Goal: Task Accomplishment & Management: Manage account settings

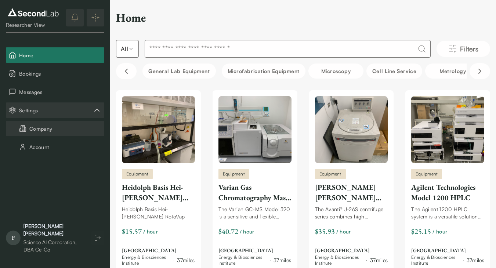
click at [34, 128] on button "Company" at bounding box center [55, 128] width 98 height 15
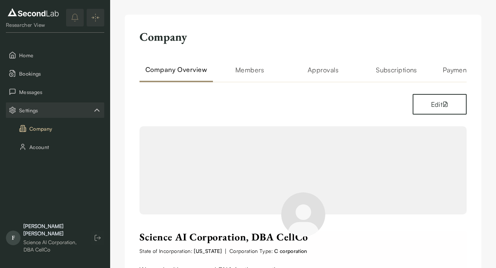
click at [313, 71] on h2 "Approvals" at bounding box center [323, 74] width 73 height 18
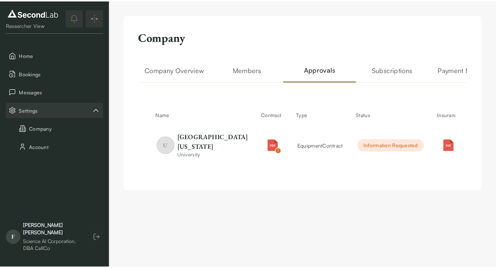
scroll to position [0, 6]
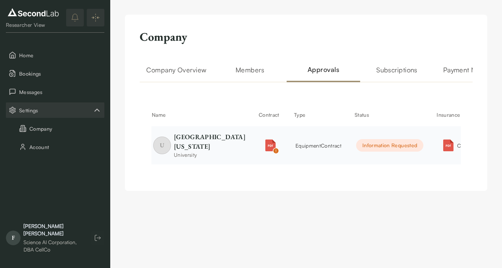
click at [356, 152] on div "Information Requested" at bounding box center [389, 145] width 67 height 12
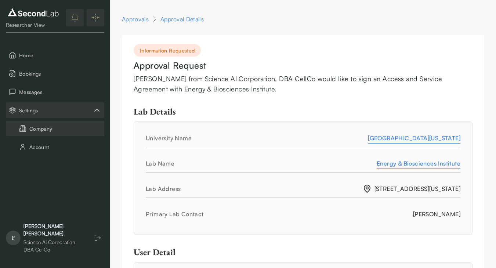
click at [53, 128] on button "Company" at bounding box center [55, 128] width 98 height 15
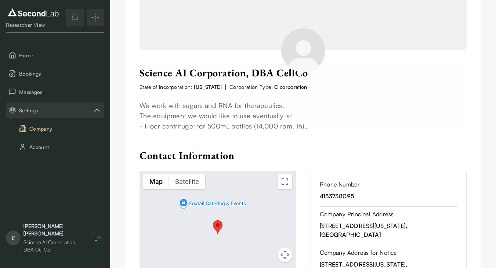
scroll to position [229, 0]
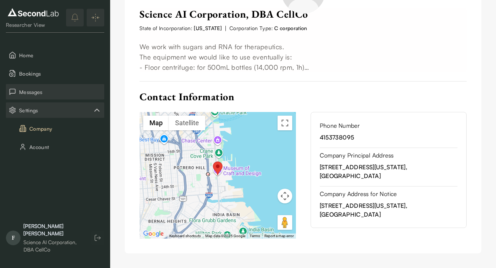
click at [33, 90] on span "Messages" at bounding box center [60, 92] width 82 height 8
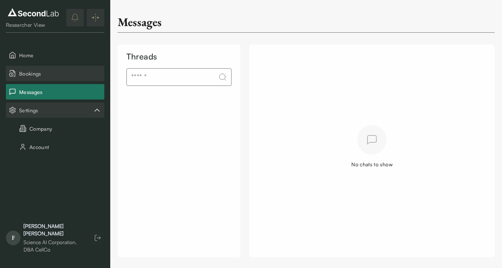
click at [56, 73] on span "Bookings" at bounding box center [60, 74] width 82 height 8
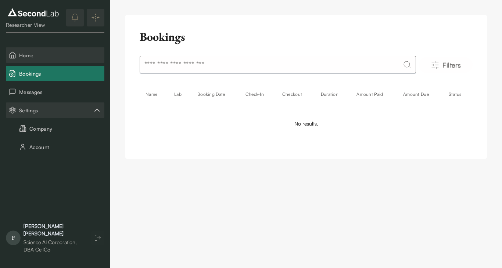
click at [53, 57] on span "Home" at bounding box center [60, 55] width 82 height 8
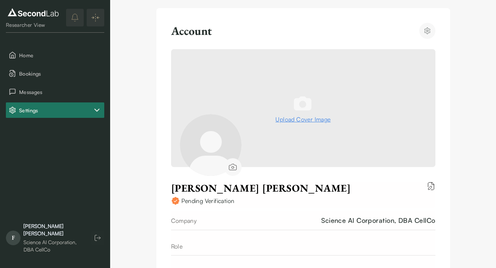
scroll to position [1, 0]
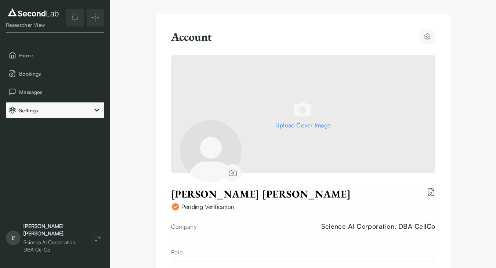
click at [34, 103] on button "Settings" at bounding box center [55, 110] width 98 height 15
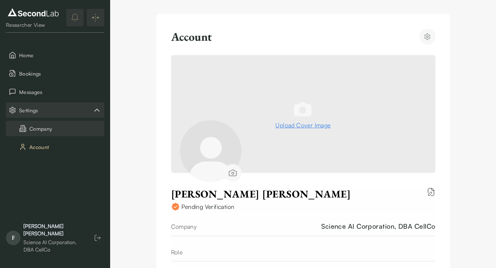
click at [37, 131] on button "Company" at bounding box center [55, 128] width 98 height 15
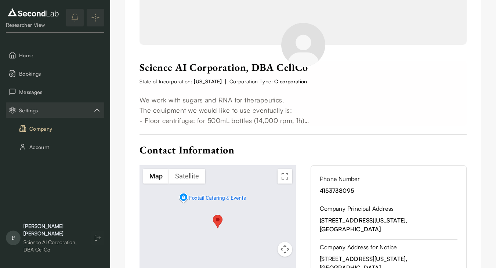
scroll to position [171, 0]
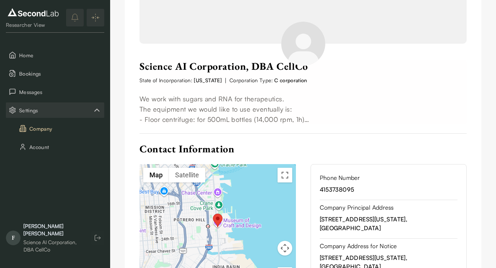
click at [318, 131] on div "Science AI Corporation, DBA CellCo State of Incorporation: California | Corpora…" at bounding box center [303, 172] width 327 height 237
click at [241, 118] on p "We work with sugars and RNA for therapeutics. The equipment we would like to us…" at bounding box center [303, 109] width 327 height 31
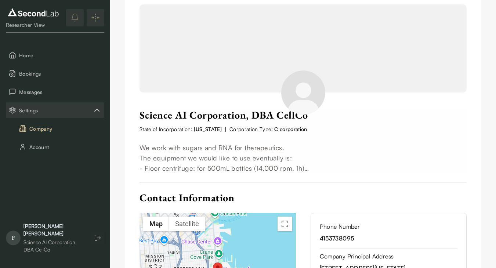
scroll to position [73, 0]
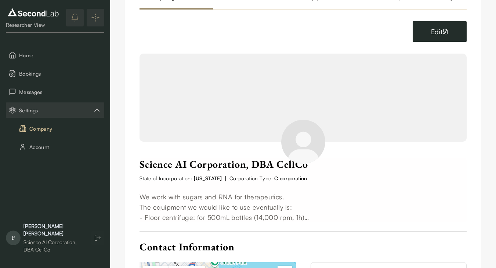
click at [445, 29] on icon "button" at bounding box center [446, 32] width 6 height 6
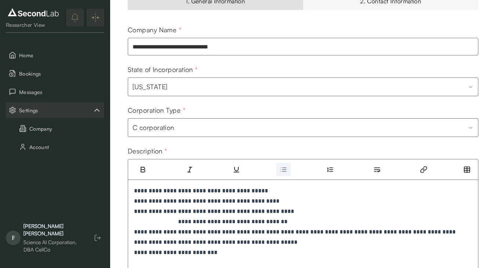
scroll to position [113, 0]
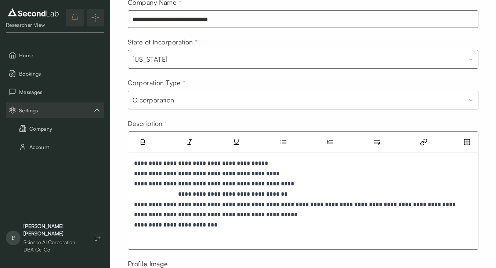
click at [133, 175] on div "**********" at bounding box center [303, 194] width 341 height 72
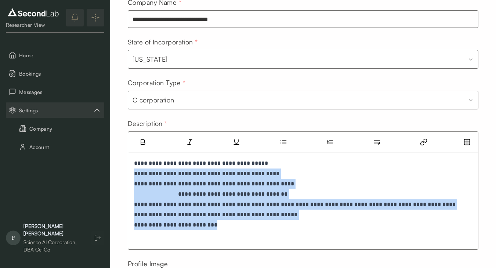
drag, startPoint x: 135, startPoint y: 174, endPoint x: 236, endPoint y: 234, distance: 118.5
click at [236, 234] on div "**********" at bounding box center [303, 201] width 350 height 97
copy p "**********"
click at [44, 129] on button "Company" at bounding box center [55, 128] width 98 height 15
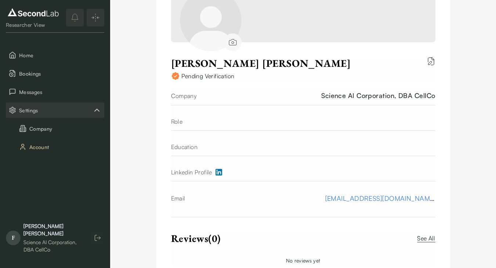
scroll to position [160, 0]
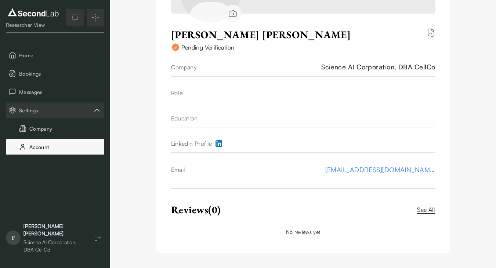
click at [48, 144] on button "Account" at bounding box center [55, 146] width 98 height 15
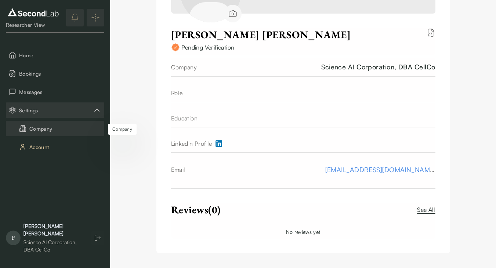
click at [44, 125] on button "Company" at bounding box center [55, 128] width 98 height 15
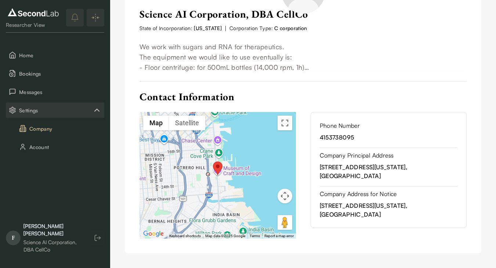
scroll to position [11, 0]
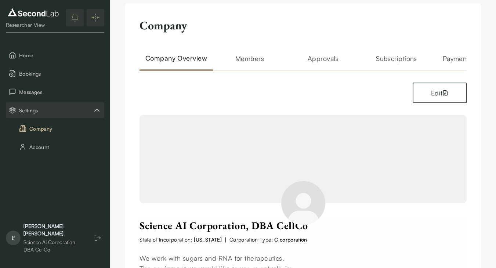
click at [258, 57] on h2 "Members" at bounding box center [249, 62] width 73 height 18
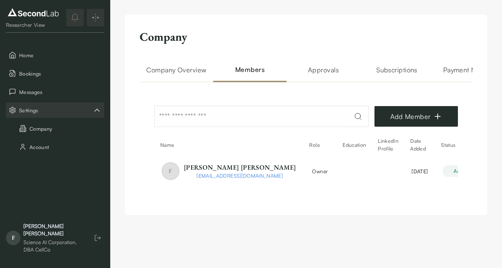
click at [323, 77] on h2 "Approvals" at bounding box center [323, 74] width 73 height 18
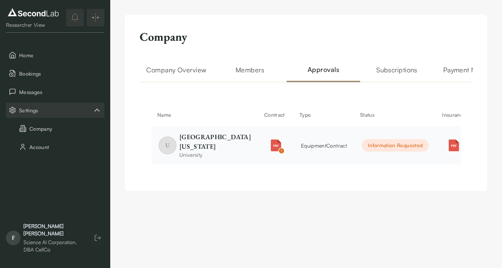
click at [362, 152] on div "Information Requested" at bounding box center [395, 145] width 67 height 12
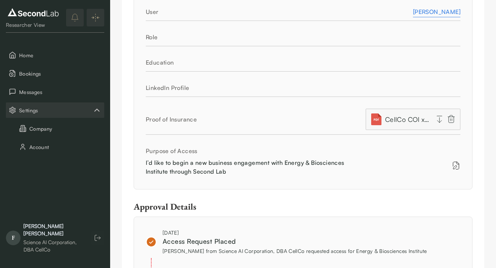
scroll to position [388, 0]
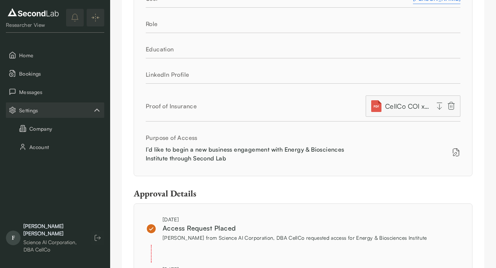
click at [458, 152] on icon at bounding box center [456, 152] width 9 height 9
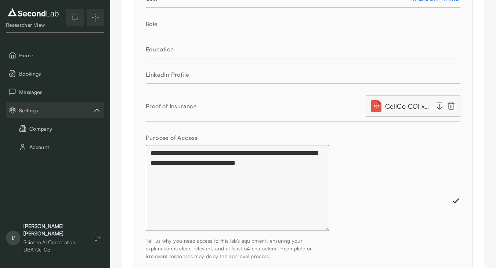
click at [314, 166] on textarea "**********" at bounding box center [238, 188] width 184 height 86
paste textarea "**********"
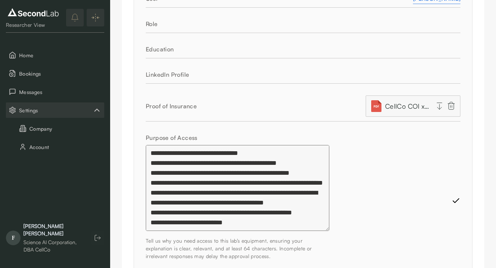
scroll to position [40, 0]
type textarea "**********"
click at [455, 201] on icon at bounding box center [456, 201] width 9 height 9
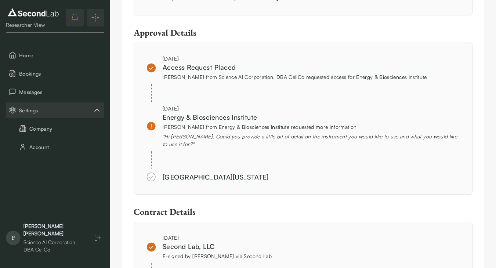
scroll to position [583, 0]
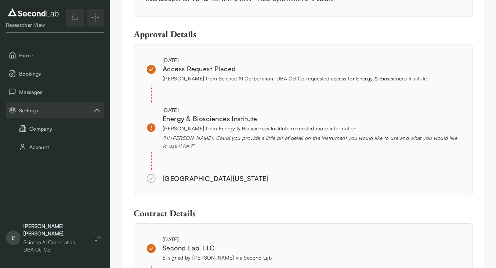
click at [197, 140] on div "" Hi Franco, Could you provide a little bit of detail on the instrument you wou…" at bounding box center [312, 141] width 298 height 15
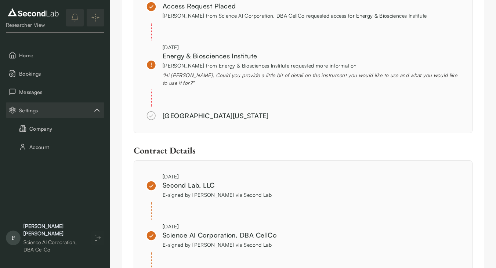
scroll to position [652, 0]
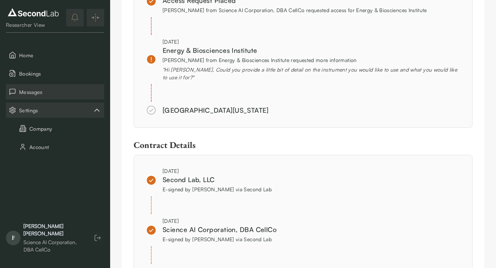
click at [43, 93] on span "Messages" at bounding box center [60, 92] width 82 height 8
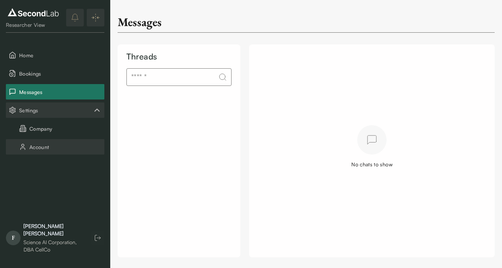
click at [52, 149] on button "Account" at bounding box center [55, 146] width 98 height 15
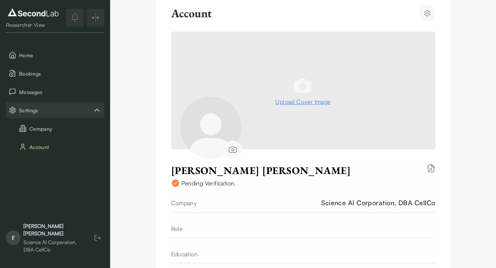
scroll to position [83, 0]
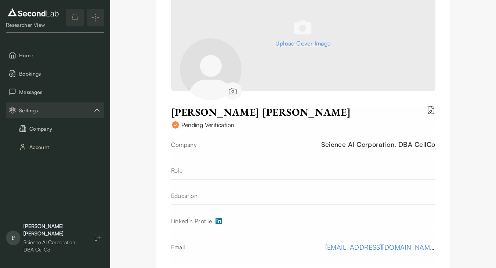
click at [268, 223] on div "Linkedin Profile" at bounding box center [303, 221] width 265 height 18
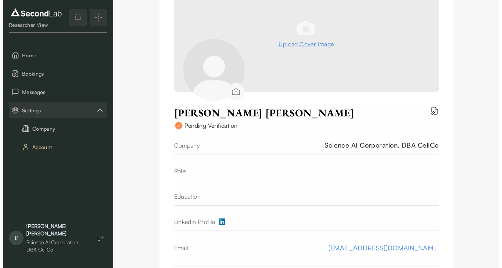
scroll to position [78, 0]
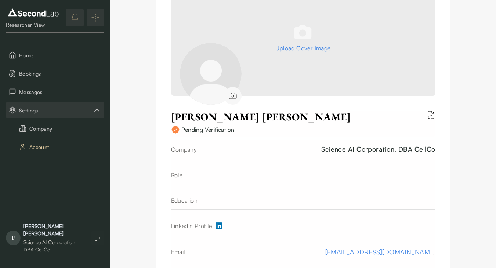
click at [437, 110] on div "Account Upload Cover Image Francisco Salazar Pending Verification Company Scien…" at bounding box center [304, 136] width 294 height 399
click at [434, 114] on icon "Edit biography" at bounding box center [431, 115] width 9 height 9
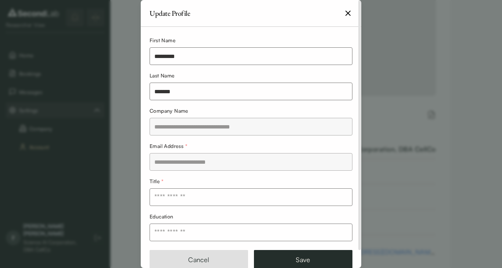
click at [189, 231] on input "text" at bounding box center [251, 233] width 203 height 18
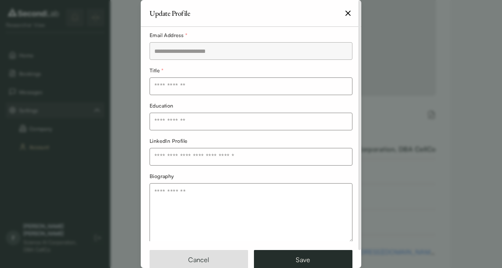
scroll to position [124, 0]
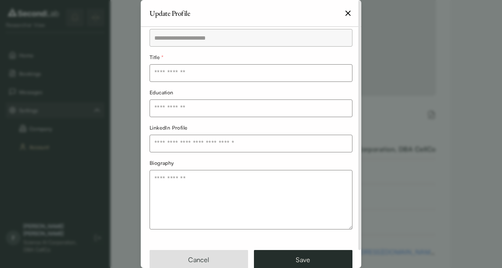
click at [221, 144] on input "text" at bounding box center [251, 144] width 203 height 18
drag, startPoint x: 272, startPoint y: 146, endPoint x: 146, endPoint y: 144, distance: 125.7
click at [146, 144] on div "**********" at bounding box center [251, 134] width 220 height 215
paste input "**********"
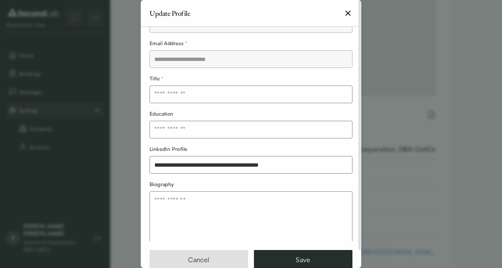
scroll to position [99, 0]
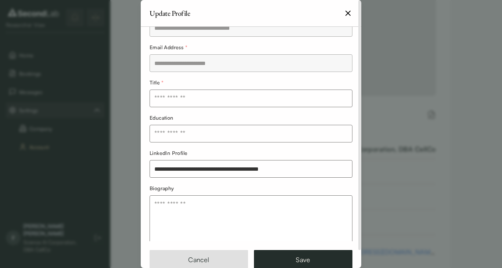
type input "**********"
click at [196, 140] on input "text" at bounding box center [251, 134] width 203 height 18
click at [196, 137] on input "text" at bounding box center [251, 134] width 203 height 18
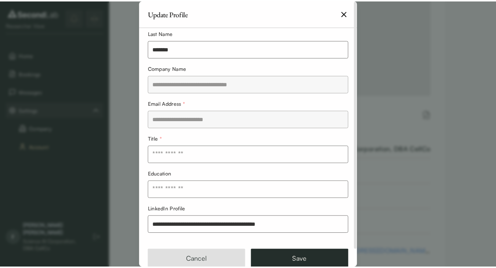
scroll to position [65, 0]
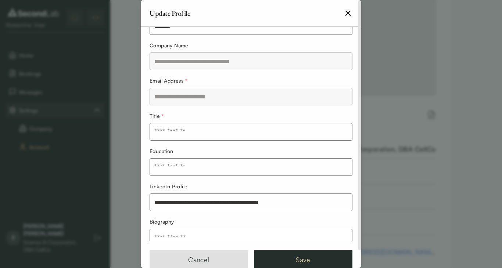
click at [280, 263] on button "Save" at bounding box center [303, 259] width 98 height 19
click at [209, 128] on input "text" at bounding box center [251, 132] width 203 height 18
type input "***"
click at [276, 259] on button "Save" at bounding box center [303, 259] width 98 height 19
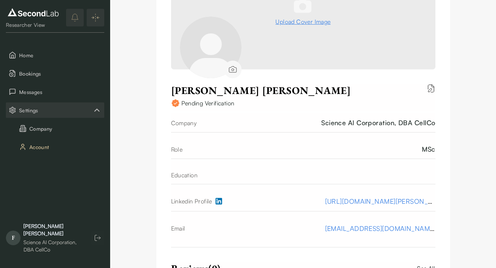
scroll to position [118, 0]
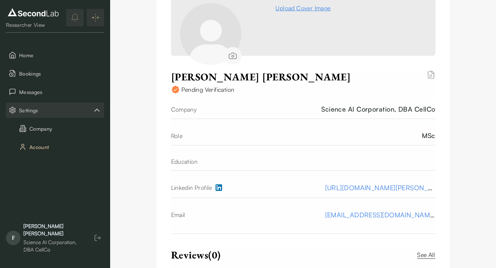
click at [435, 76] on icon "Edit biography" at bounding box center [431, 75] width 9 height 9
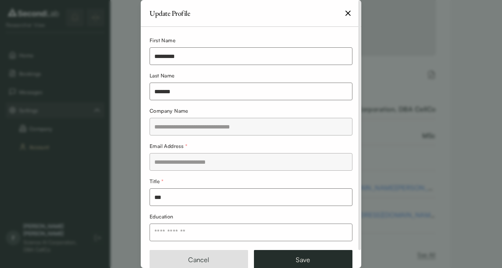
drag, startPoint x: 183, startPoint y: 201, endPoint x: 78, endPoint y: 183, distance: 106.7
click at [82, 183] on body "**********" at bounding box center [248, 97] width 496 height 431
type input "*********"
click at [286, 259] on button "Save" at bounding box center [303, 259] width 98 height 19
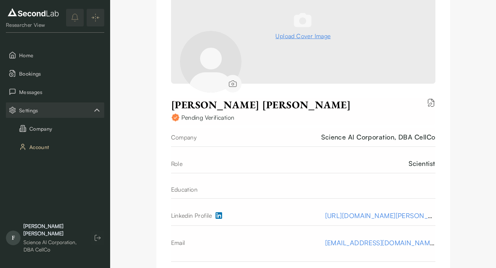
scroll to position [0, 0]
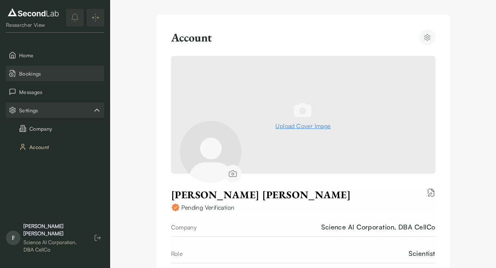
click at [39, 73] on span "Bookings" at bounding box center [60, 74] width 82 height 8
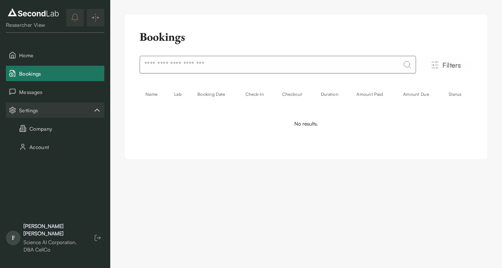
click at [324, 64] on input at bounding box center [278, 65] width 276 height 18
type input "**********"
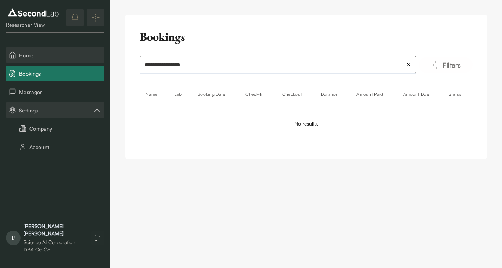
click at [22, 59] on span "Home" at bounding box center [60, 55] width 82 height 8
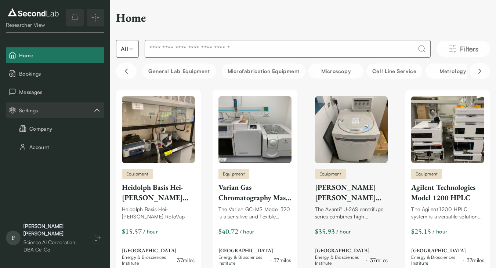
click at [358, 134] on img at bounding box center [351, 129] width 73 height 67
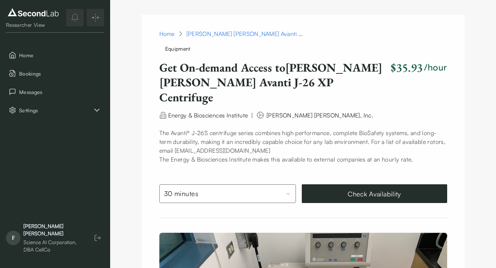
click at [337, 184] on button "Check Availability" at bounding box center [375, 193] width 146 height 19
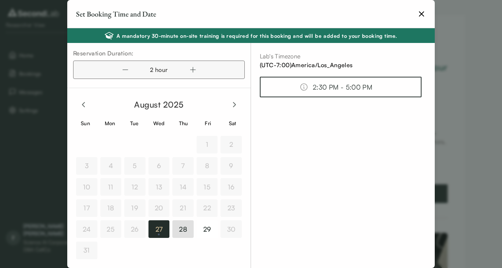
click at [180, 227] on button "28" at bounding box center [182, 229] width 21 height 18
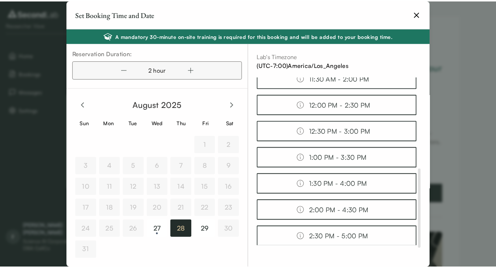
scroll to position [195, 0]
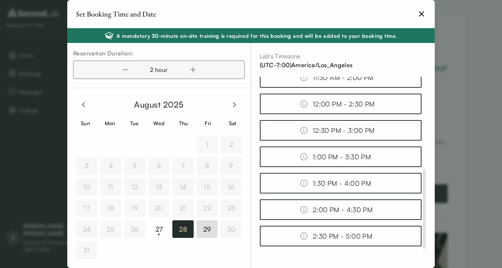
click at [206, 227] on button "29" at bounding box center [207, 229] width 21 height 18
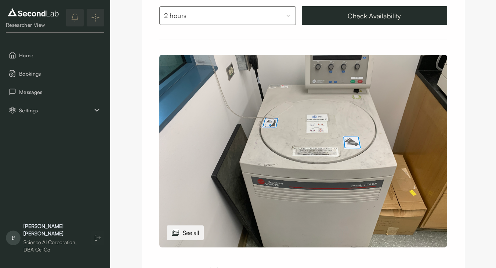
scroll to position [1, 0]
